Goal: Book appointment/travel/reservation

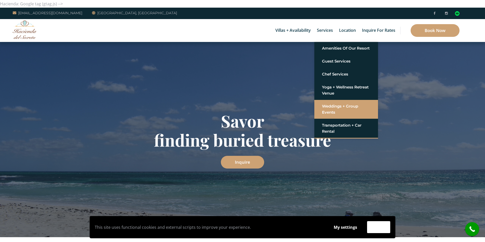
click at [332, 114] on link "Weddings + Group Events" at bounding box center [346, 109] width 48 height 15
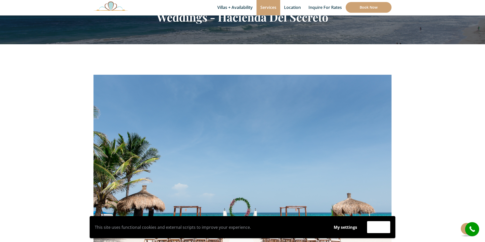
scroll to position [53, 0]
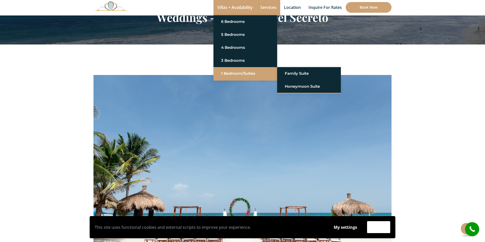
click at [237, 71] on link "1 Bedroom/Suites" at bounding box center [245, 73] width 48 height 9
click at [299, 91] on li "Honeymoon Suite" at bounding box center [309, 86] width 64 height 13
click at [302, 87] on link "Honeymoon Suite" at bounding box center [309, 86] width 48 height 9
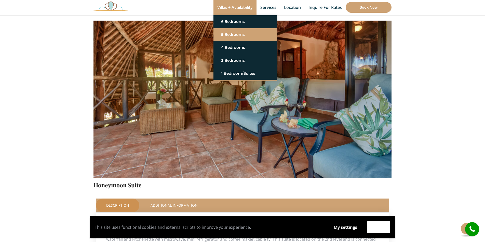
scroll to position [51, 0]
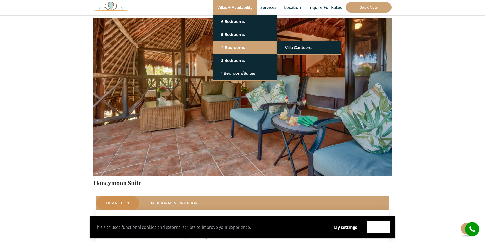
click at [233, 50] on link "4 Bedrooms" at bounding box center [245, 47] width 48 height 9
click at [302, 48] on link "Villa Canteena" at bounding box center [309, 47] width 48 height 9
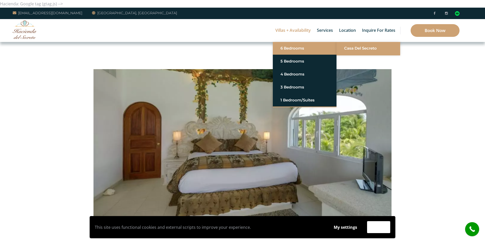
click at [352, 49] on link "Casa del Secreto" at bounding box center [368, 48] width 48 height 9
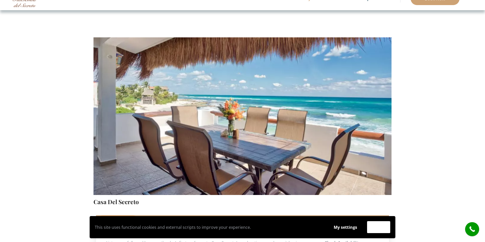
scroll to position [15, 0]
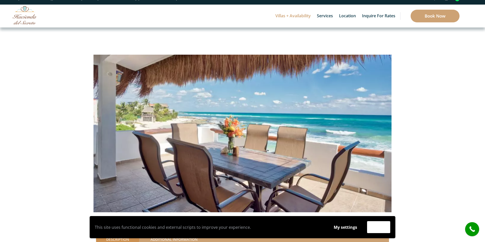
click at [331, 152] on img at bounding box center [242, 114] width 298 height 199
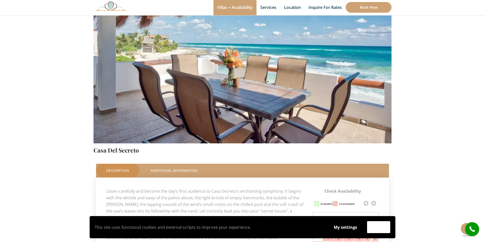
scroll to position [85, 0]
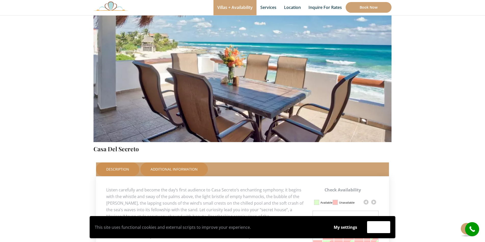
click at [180, 171] on link "Additional Information" at bounding box center [173, 170] width 67 height 14
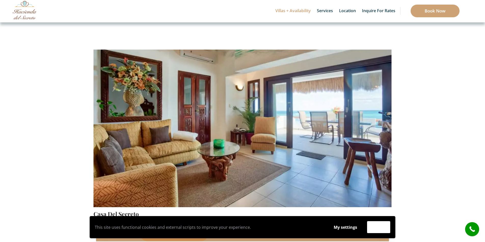
scroll to position [18, 0]
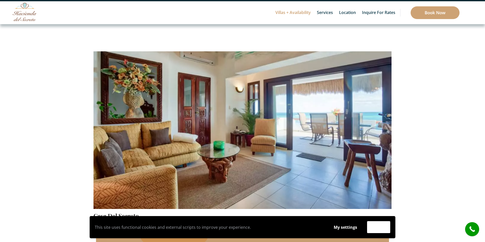
click at [249, 164] on img at bounding box center [242, 111] width 298 height 199
click at [363, 157] on img at bounding box center [242, 111] width 298 height 199
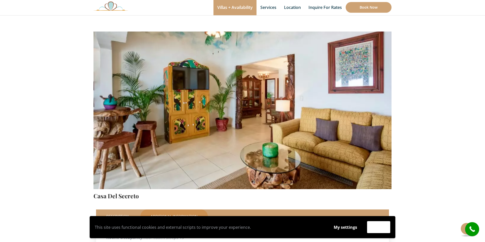
scroll to position [36, 0]
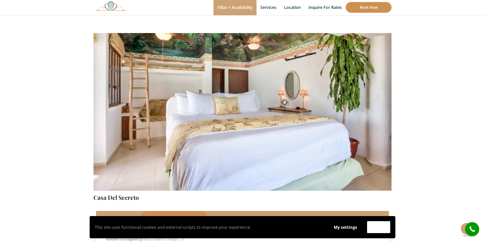
click at [370, 8] on link "Book Now" at bounding box center [369, 7] width 46 height 11
